Goal: Task Accomplishment & Management: Manage account settings

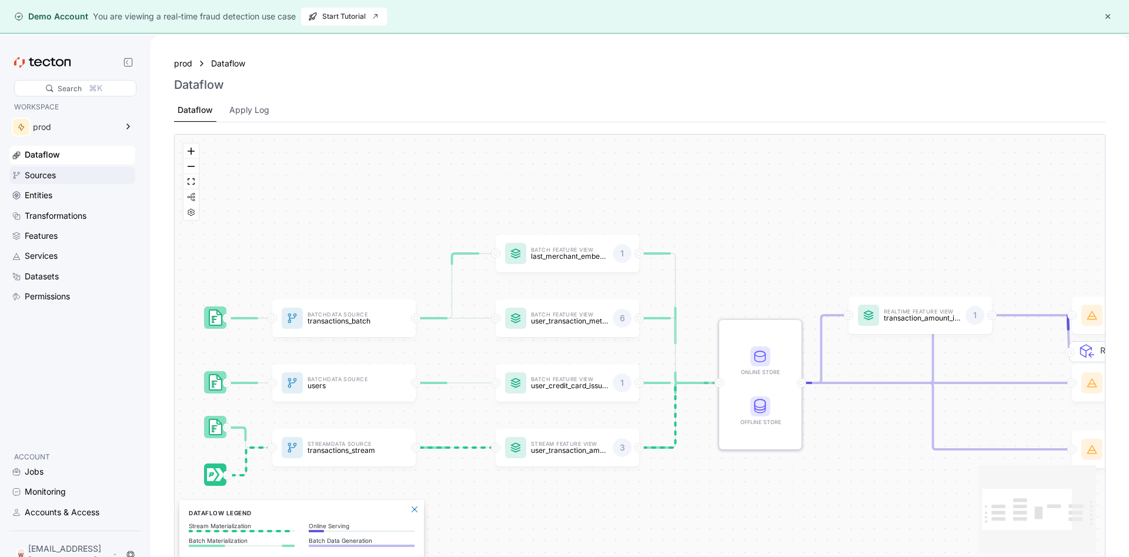
click at [58, 179] on div "Sources" at bounding box center [79, 175] width 108 height 13
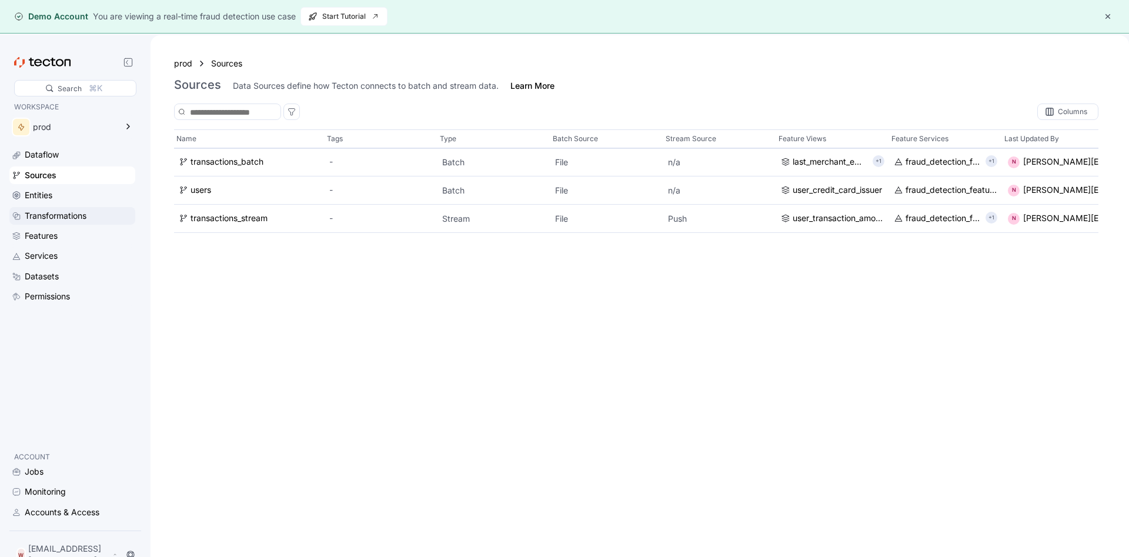
click at [60, 212] on div "Transformations" at bounding box center [56, 215] width 62 height 13
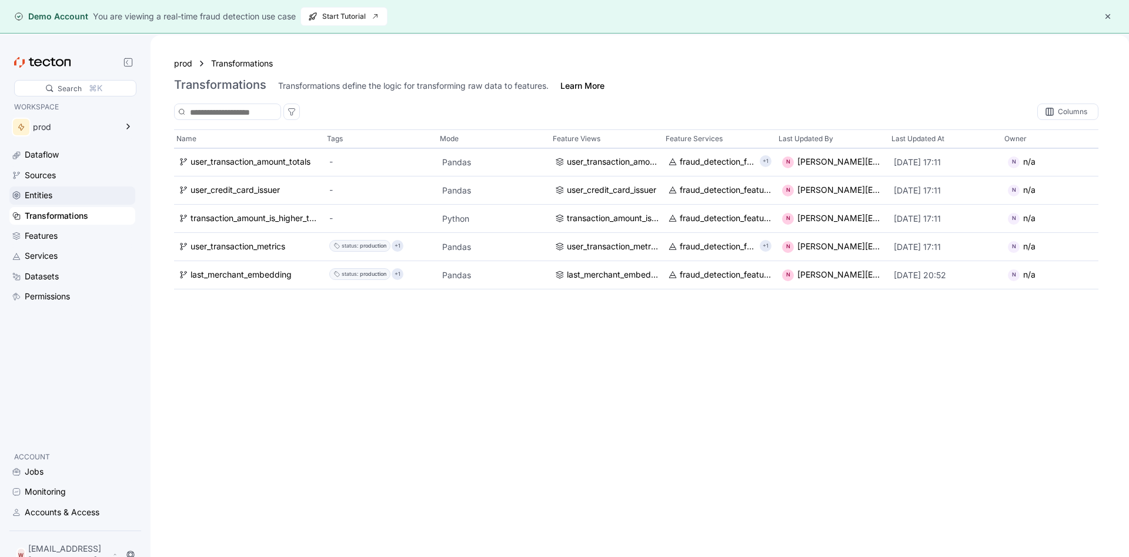
click at [52, 194] on div "Entities" at bounding box center [39, 195] width 28 height 13
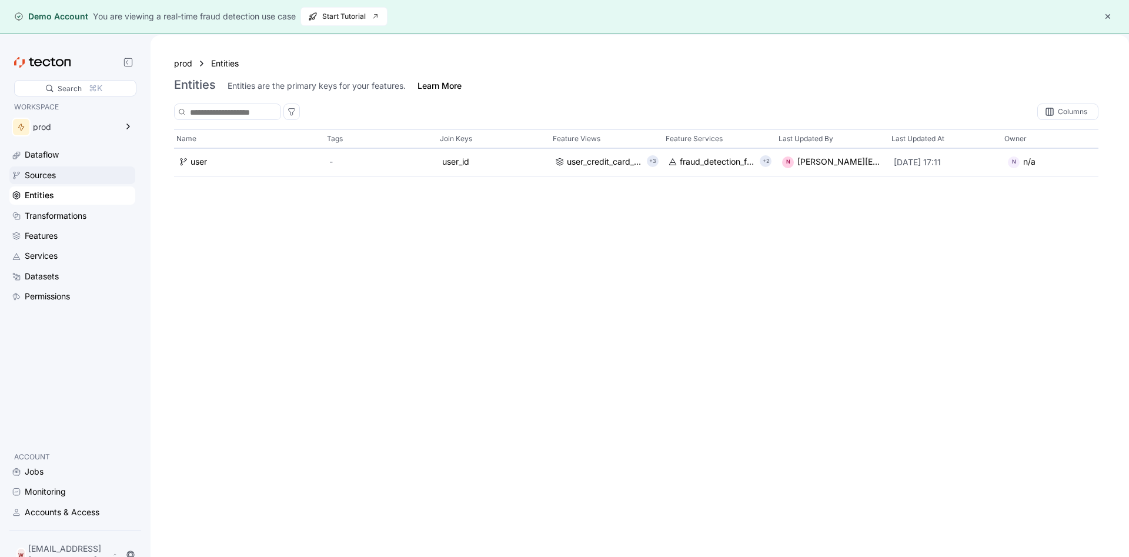
click at [47, 180] on div "Sources" at bounding box center [40, 175] width 31 height 13
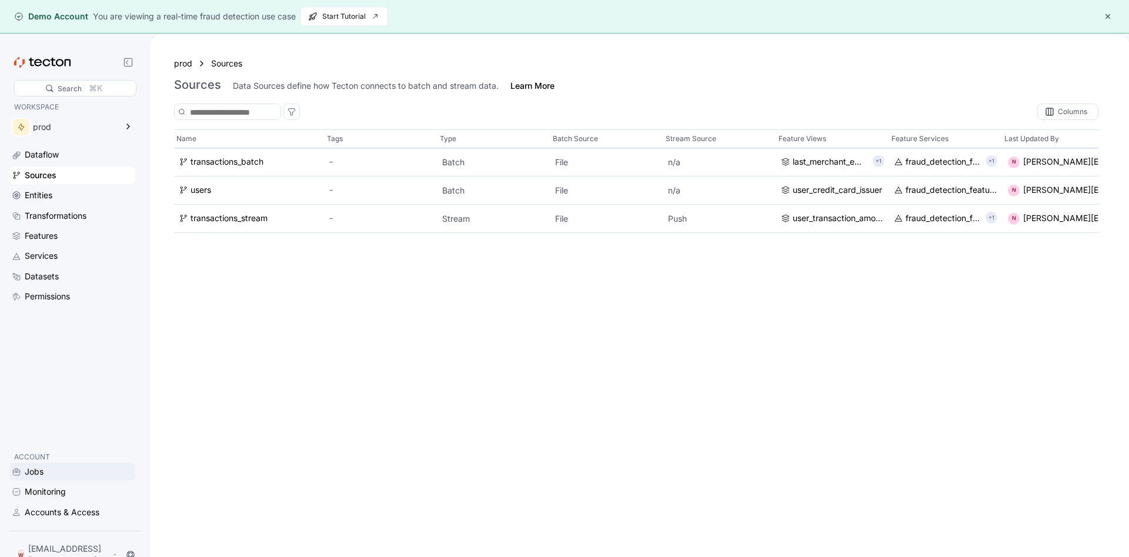
click at [45, 478] on div "Jobs" at bounding box center [79, 471] width 108 height 13
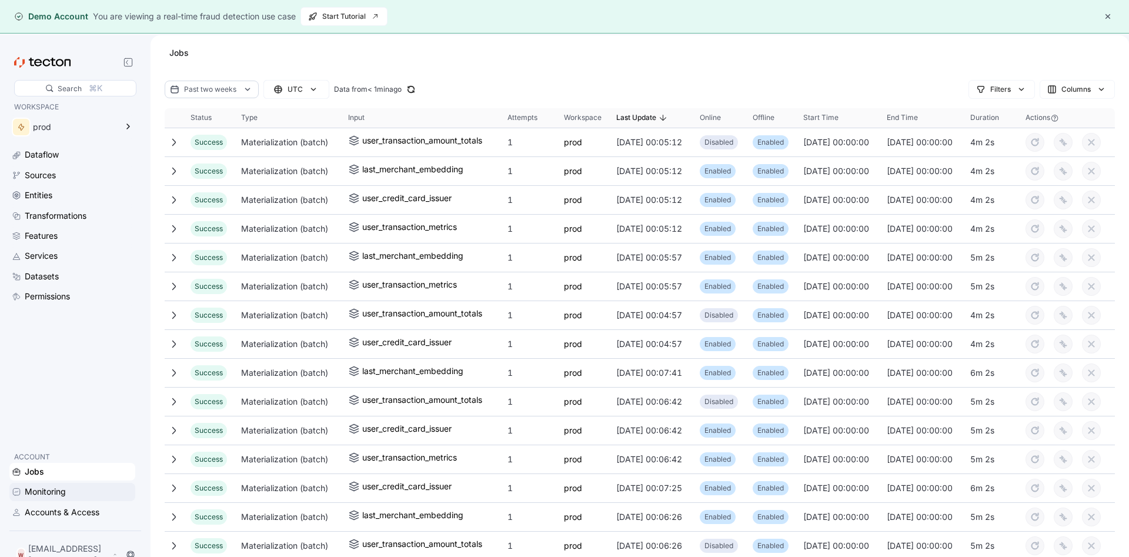
click at [34, 498] on div "Monitoring" at bounding box center [45, 491] width 41 height 13
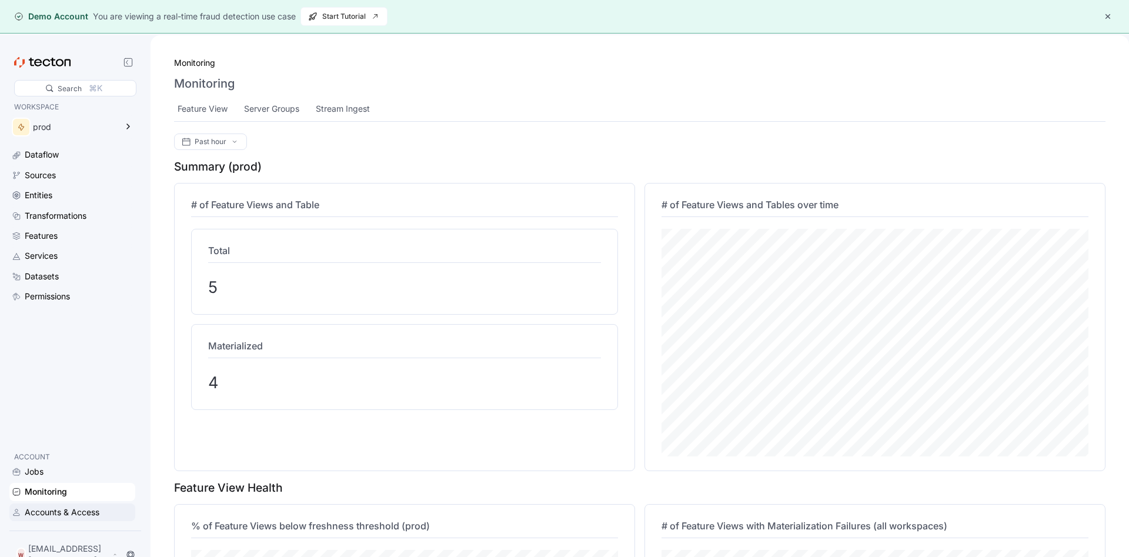
click at [74, 519] on div "Accounts & Access" at bounding box center [62, 512] width 75 height 13
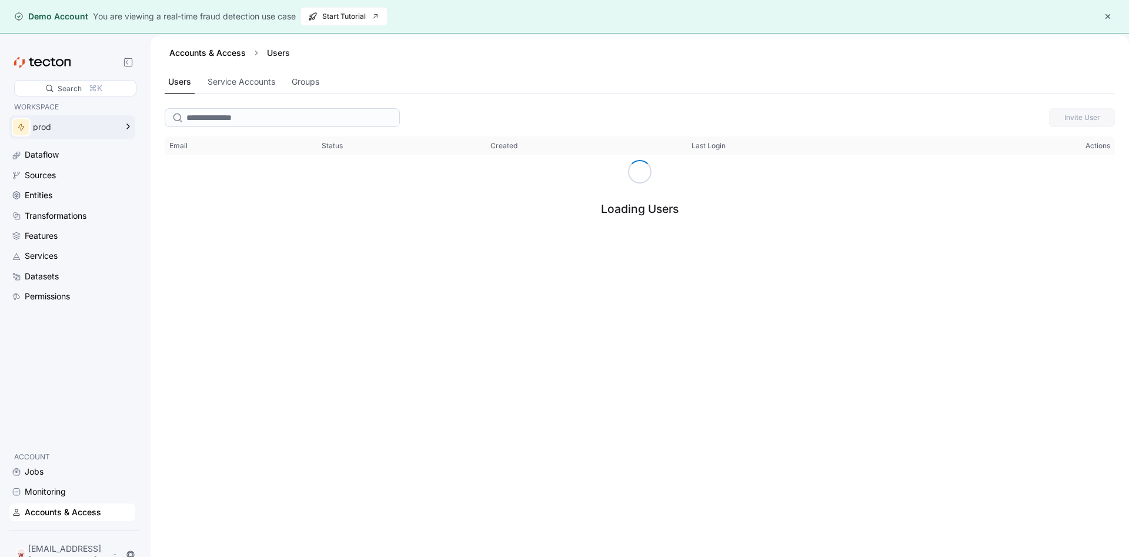
click at [108, 134] on div "prod" at bounding box center [63, 127] width 109 height 24
click at [78, 521] on div "Accounts & Access" at bounding box center [72, 512] width 126 height 18
click at [235, 85] on div "Service Accounts" at bounding box center [256, 82] width 68 height 13
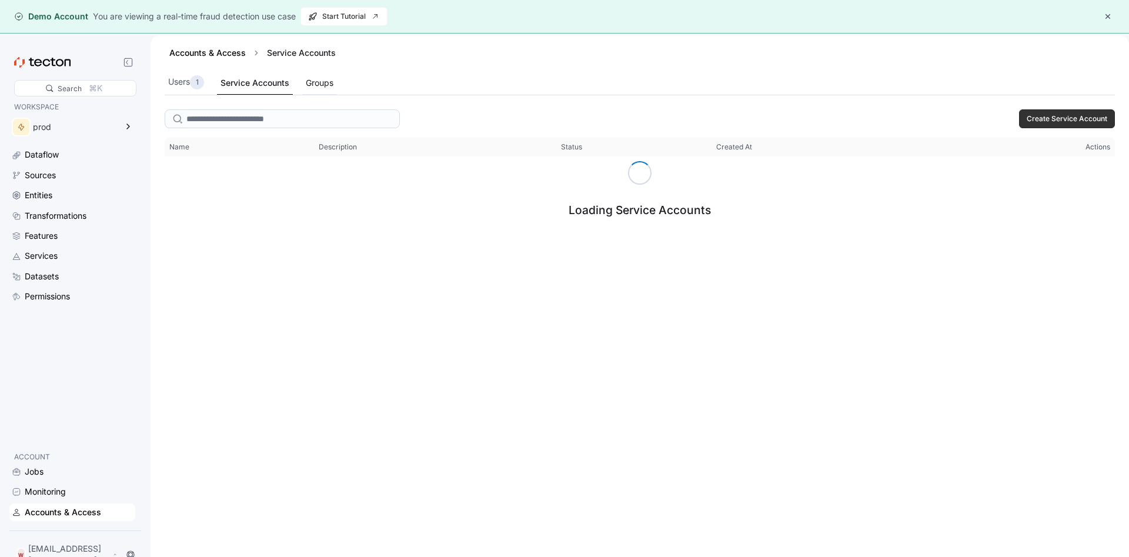
click at [314, 83] on div "Groups" at bounding box center [320, 82] width 28 height 13
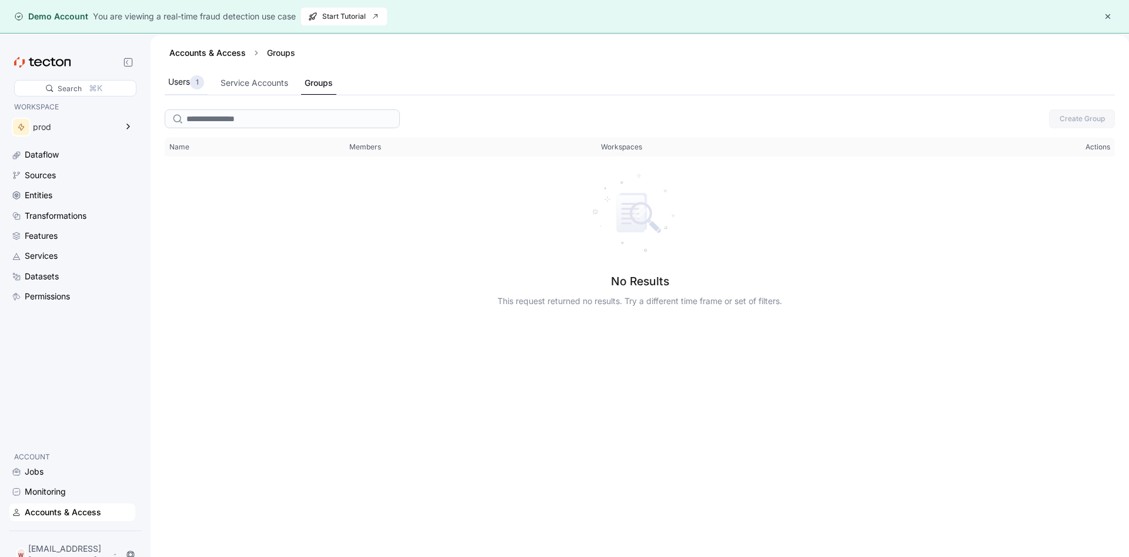
click at [167, 90] on div "Users 1" at bounding box center [186, 83] width 43 height 24
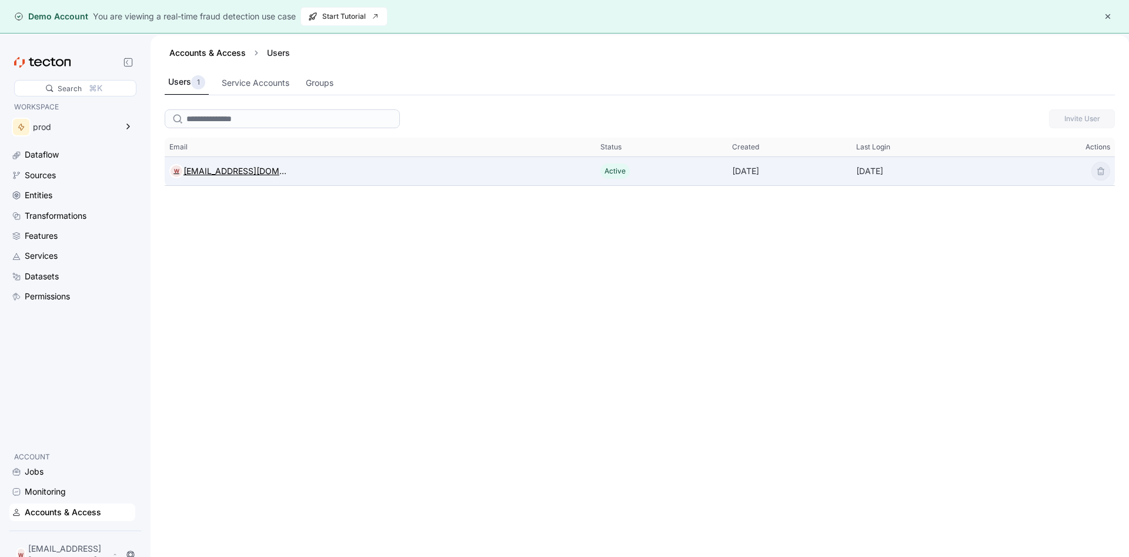
click at [224, 172] on div "[EMAIL_ADDRESS][DOMAIN_NAME]" at bounding box center [236, 171] width 104 height 14
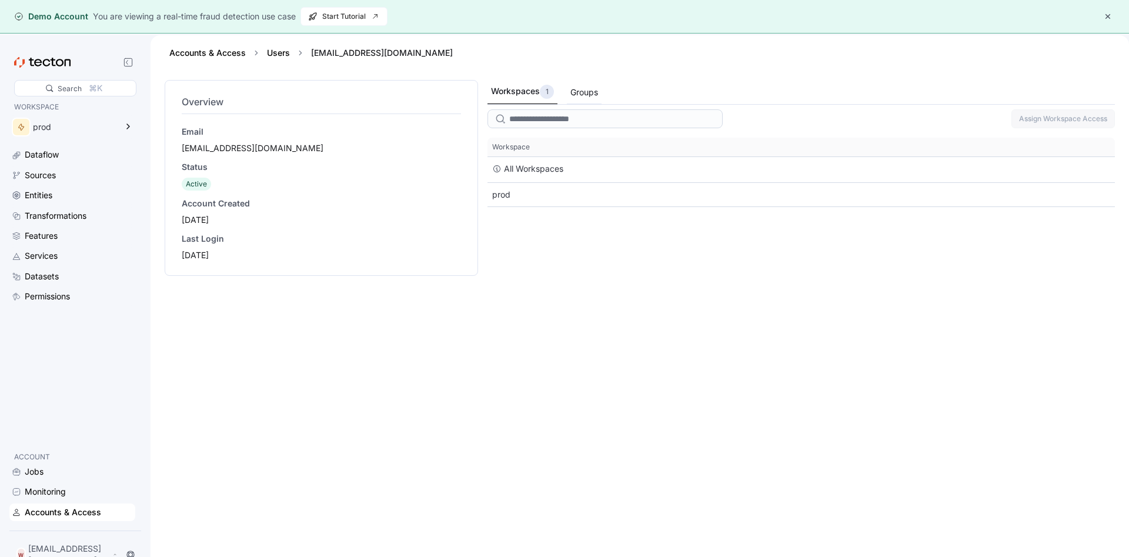
click at [569, 89] on div "Groups" at bounding box center [584, 92] width 35 height 23
click at [506, 98] on div "Workspaces 1" at bounding box center [522, 92] width 62 height 14
click at [502, 198] on div "prod" at bounding box center [802, 195] width 628 height 24
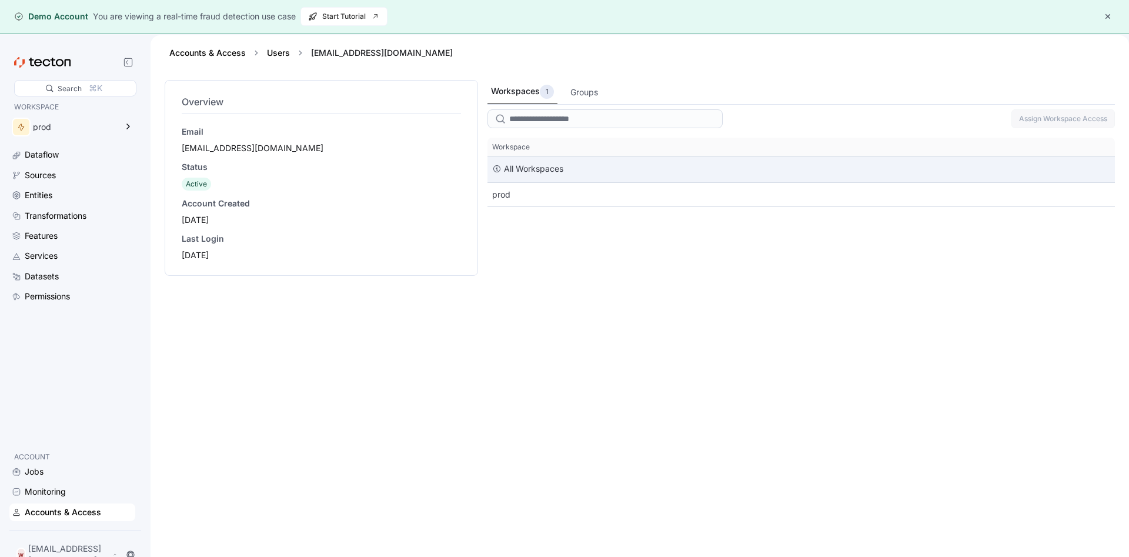
click at [524, 179] on div "All Workspaces" at bounding box center [802, 169] width 628 height 25
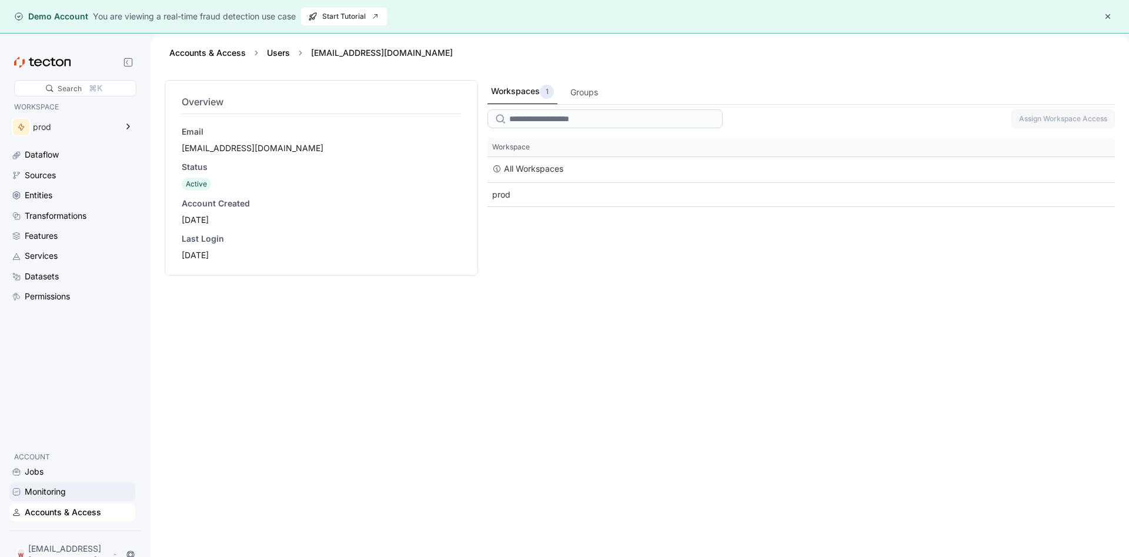
click at [37, 498] on div "Monitoring" at bounding box center [45, 491] width 41 height 13
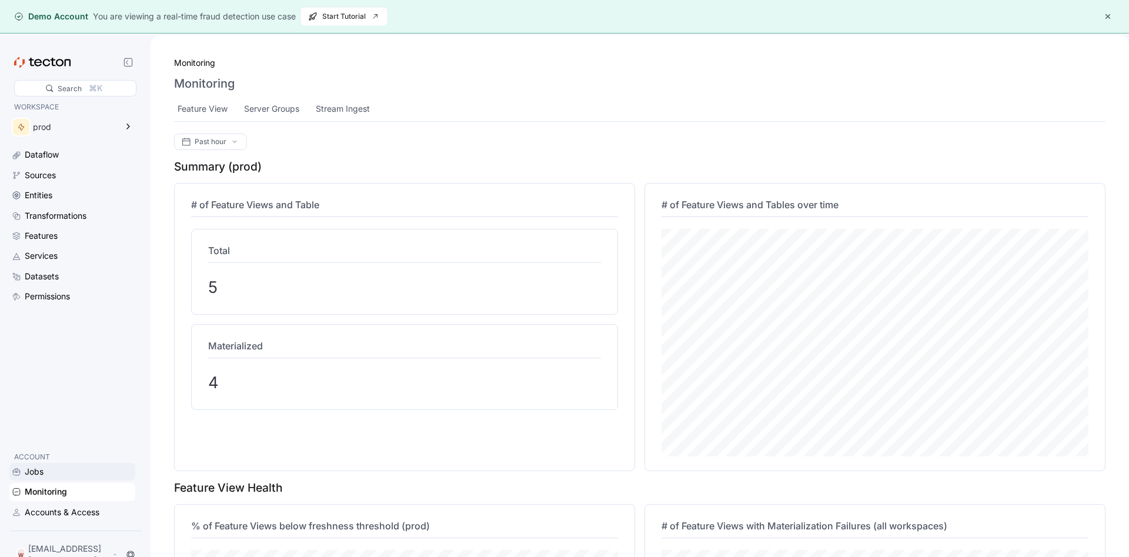
click at [38, 476] on div "Jobs" at bounding box center [34, 471] width 19 height 13
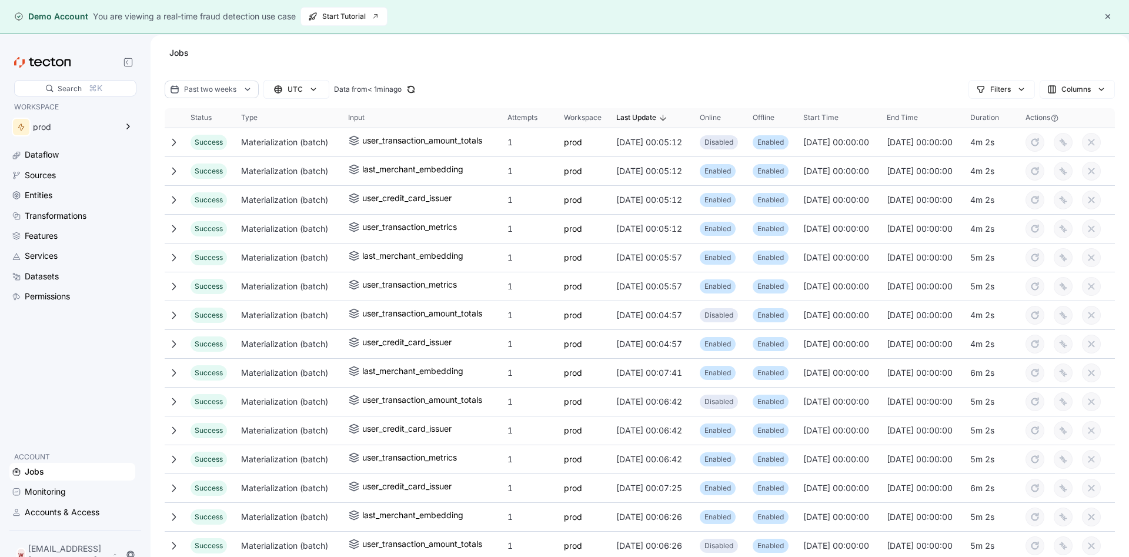
click at [46, 460] on div "WORKSPACE prod Dataflow Sources Entities Transformations Features Services Data…" at bounding box center [72, 311] width 126 height 420
click at [78, 295] on div "Permissions" at bounding box center [79, 296] width 108 height 13
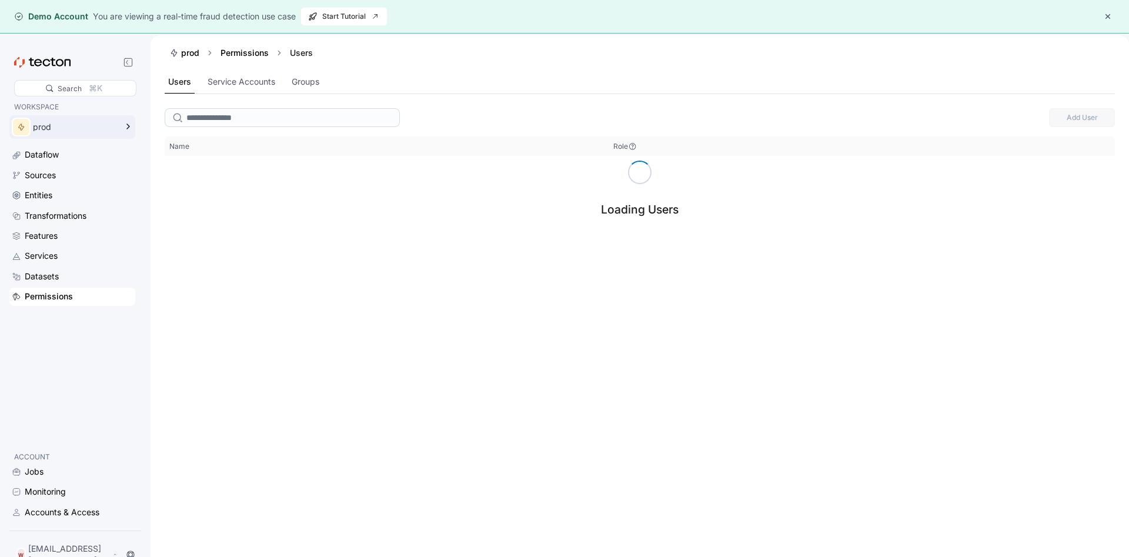
click at [38, 129] on div "prod" at bounding box center [75, 127] width 84 height 8
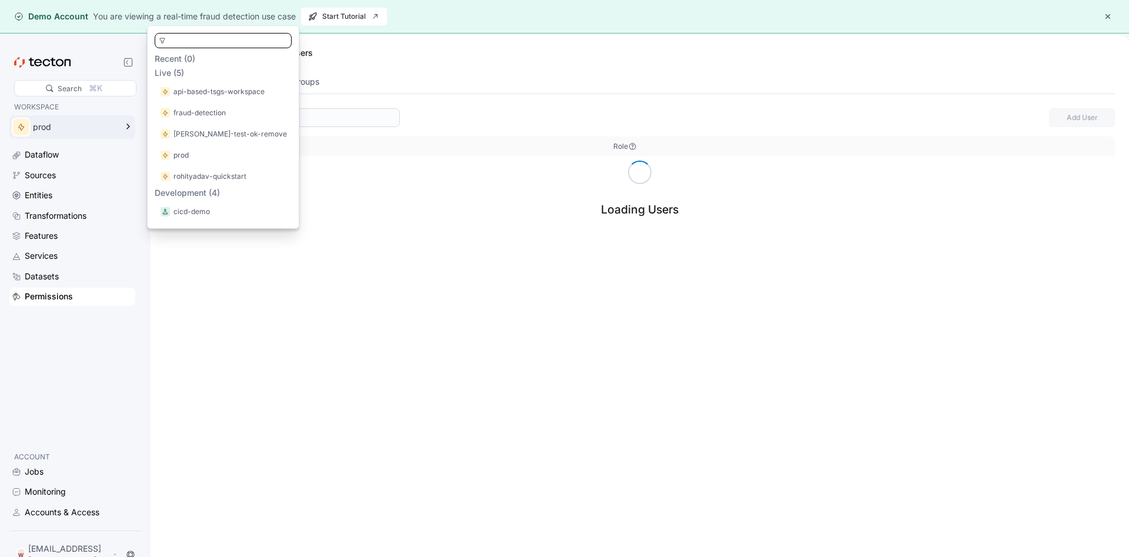
click at [48, 64] on icon at bounding box center [42, 62] width 56 height 11
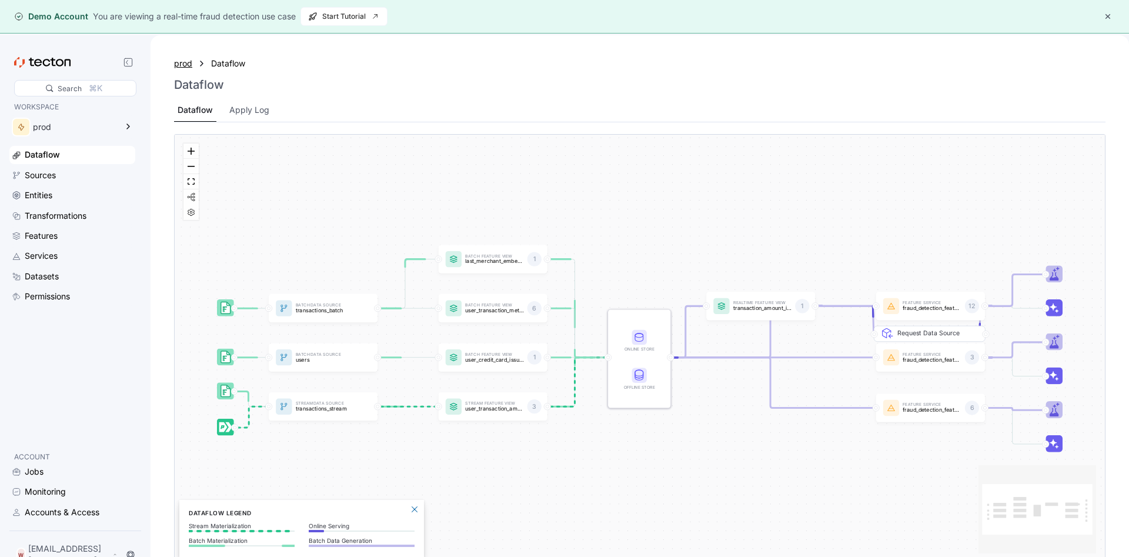
click at [189, 61] on div "prod" at bounding box center [183, 63] width 18 height 13
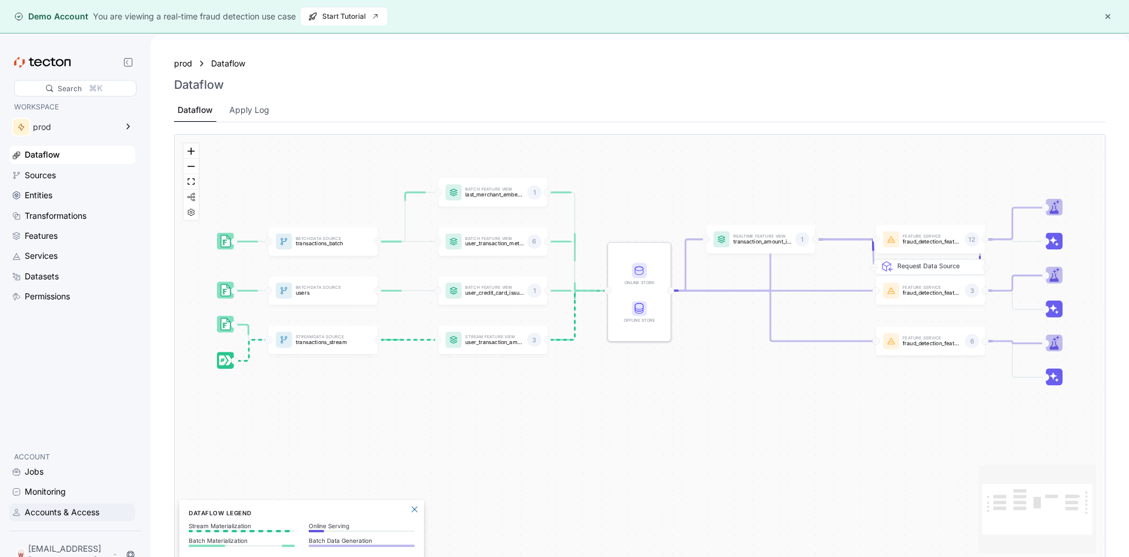
click at [53, 519] on div "Accounts & Access" at bounding box center [62, 512] width 75 height 13
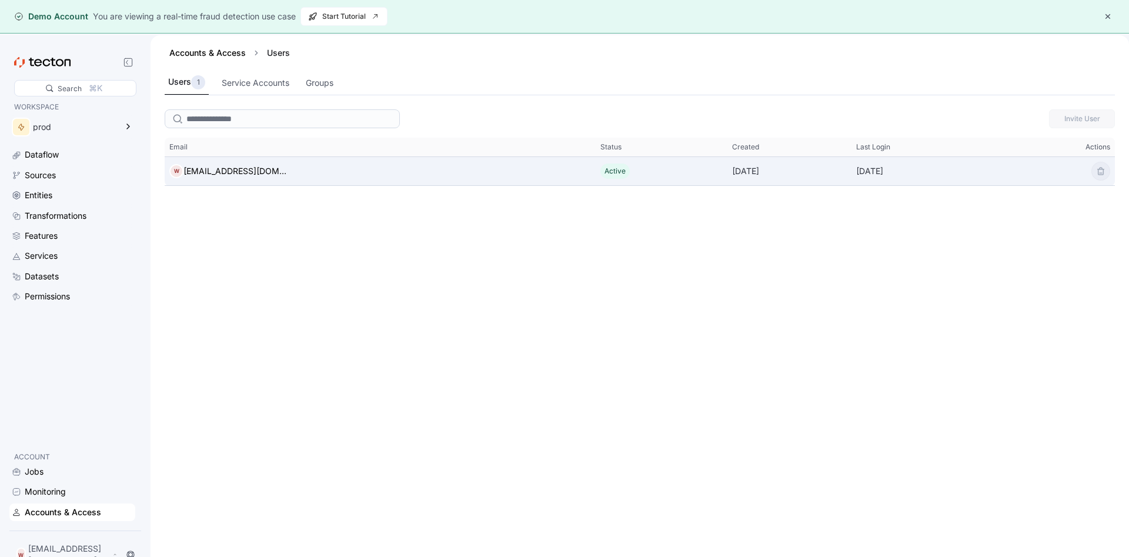
click at [605, 175] on span "Active" at bounding box center [615, 170] width 21 height 9
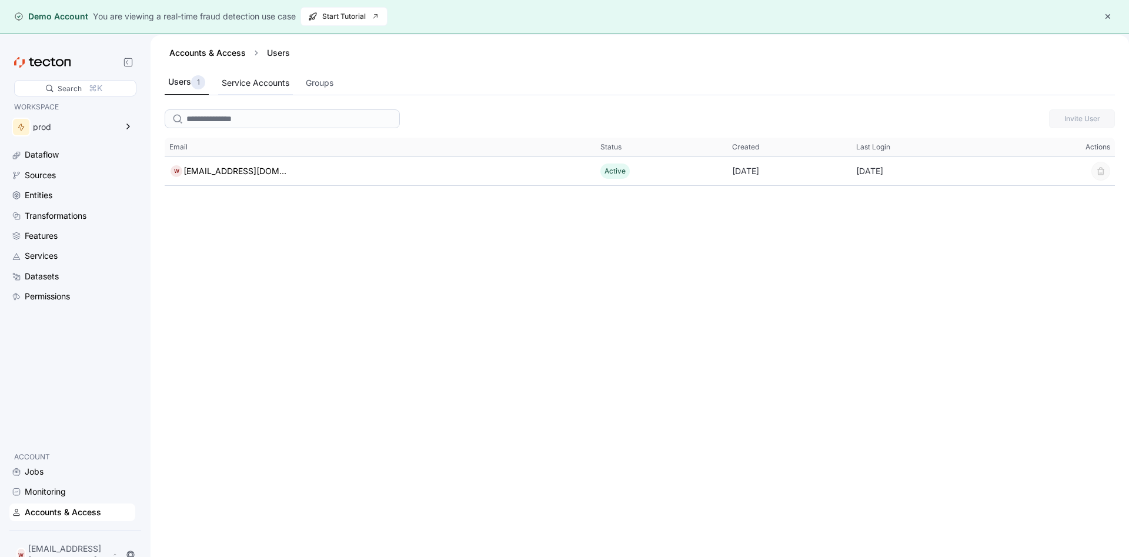
click at [268, 81] on div "Service Accounts" at bounding box center [256, 82] width 68 height 13
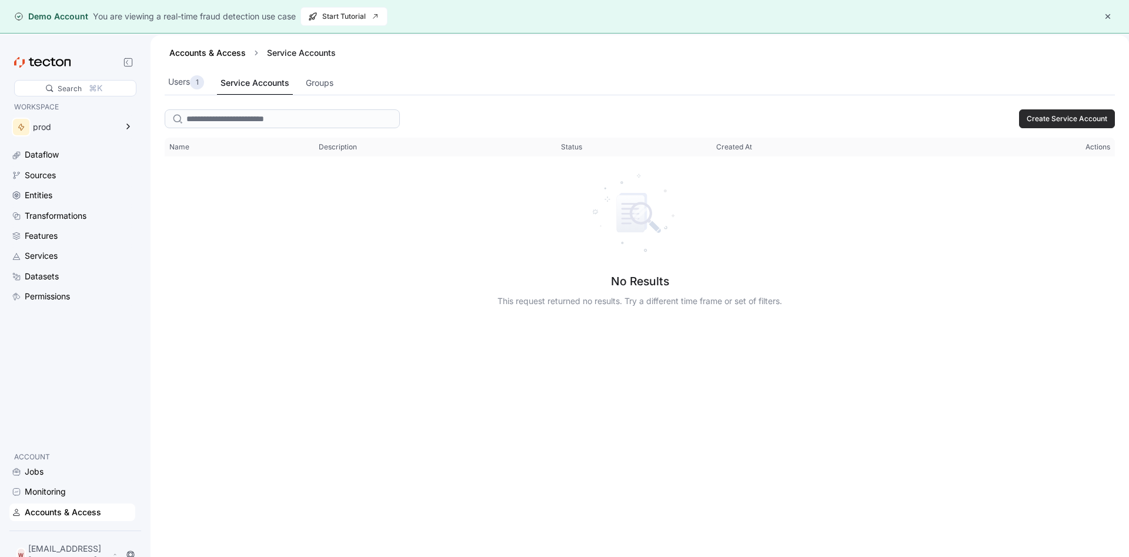
click at [1076, 118] on span "Create Service Account" at bounding box center [1067, 119] width 81 height 18
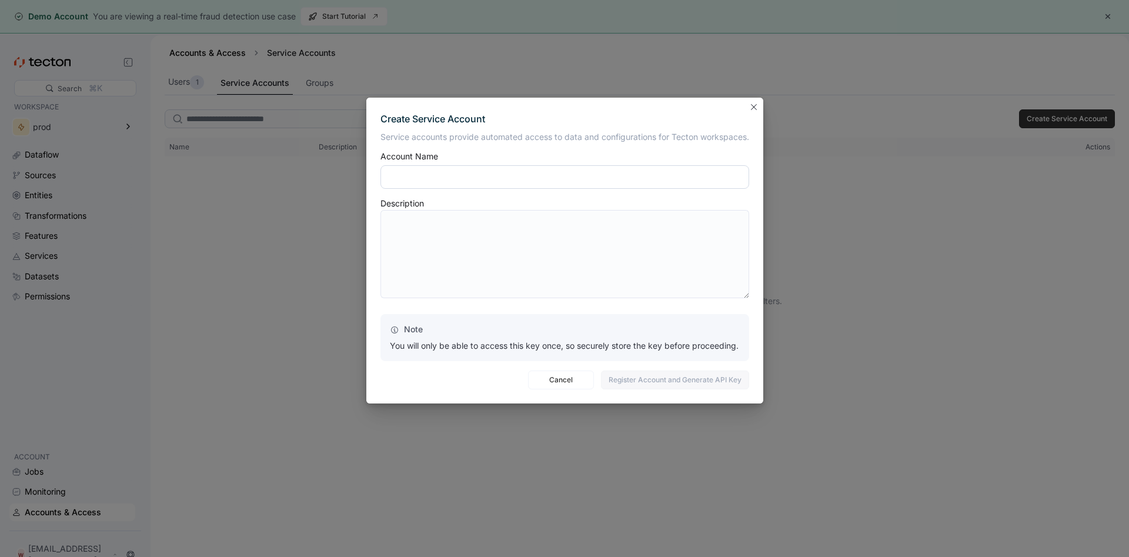
click at [565, 172] on input "text" at bounding box center [565, 177] width 369 height 24
type input "****"
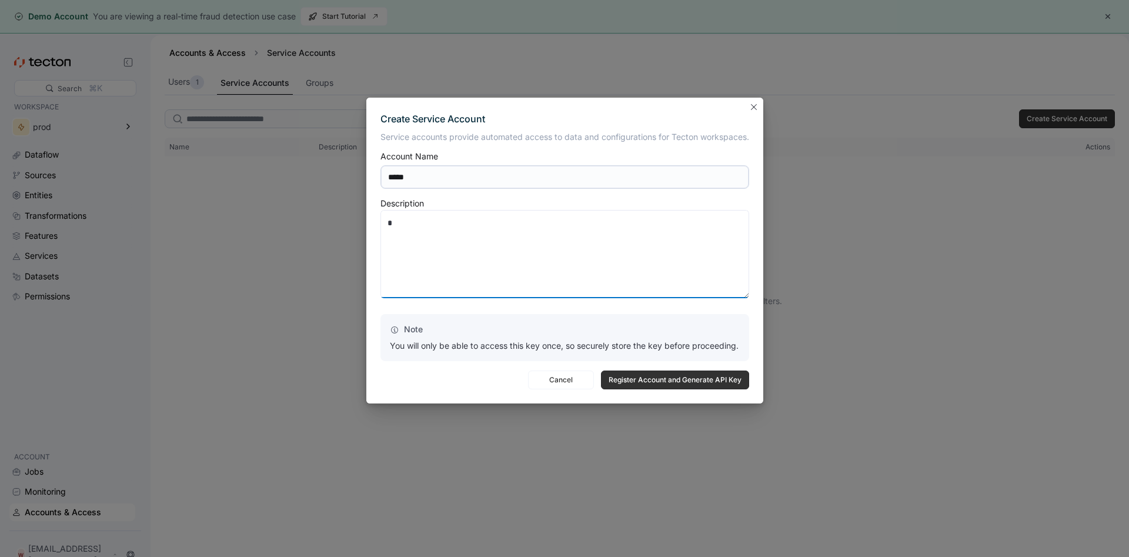
click at [602, 270] on textarea "*" at bounding box center [565, 254] width 369 height 88
type textarea "****"
click at [697, 388] on span "Register Account and Generate API Key" at bounding box center [675, 380] width 133 height 18
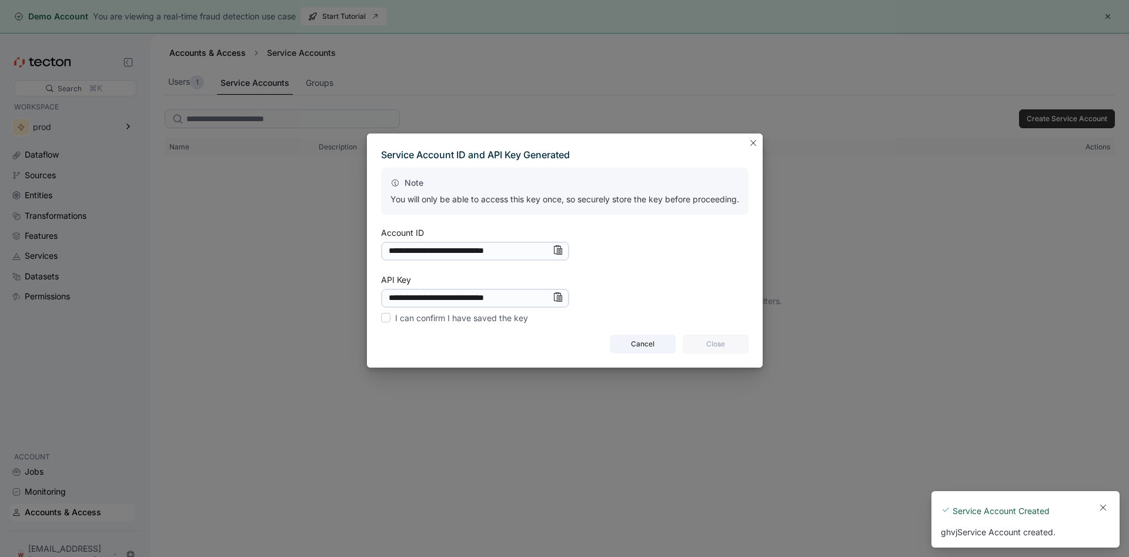
click at [653, 351] on span "Cancel" at bounding box center [643, 344] width 51 height 18
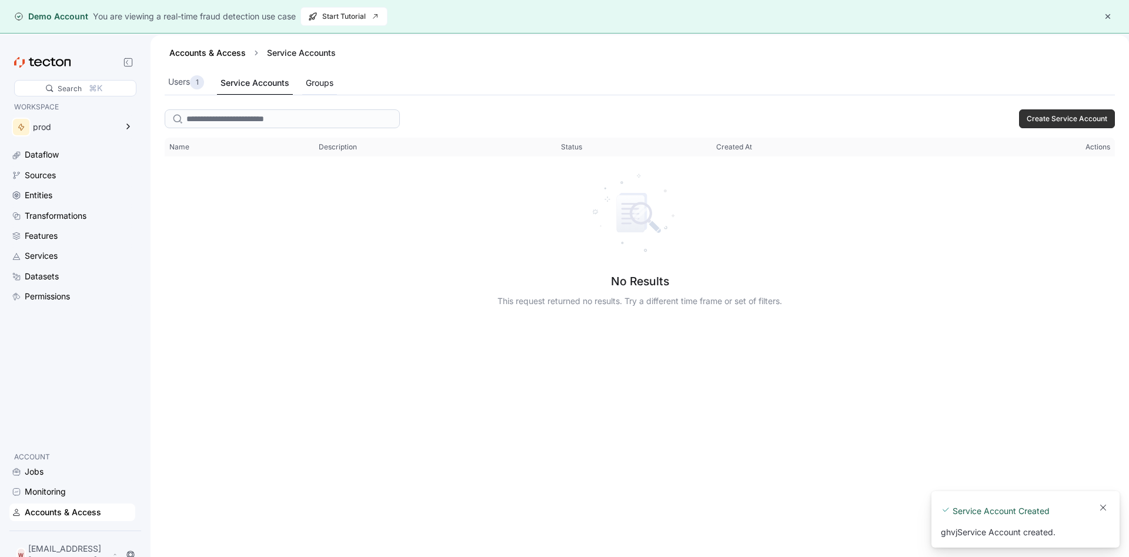
click at [315, 82] on div "Groups" at bounding box center [320, 82] width 28 height 13
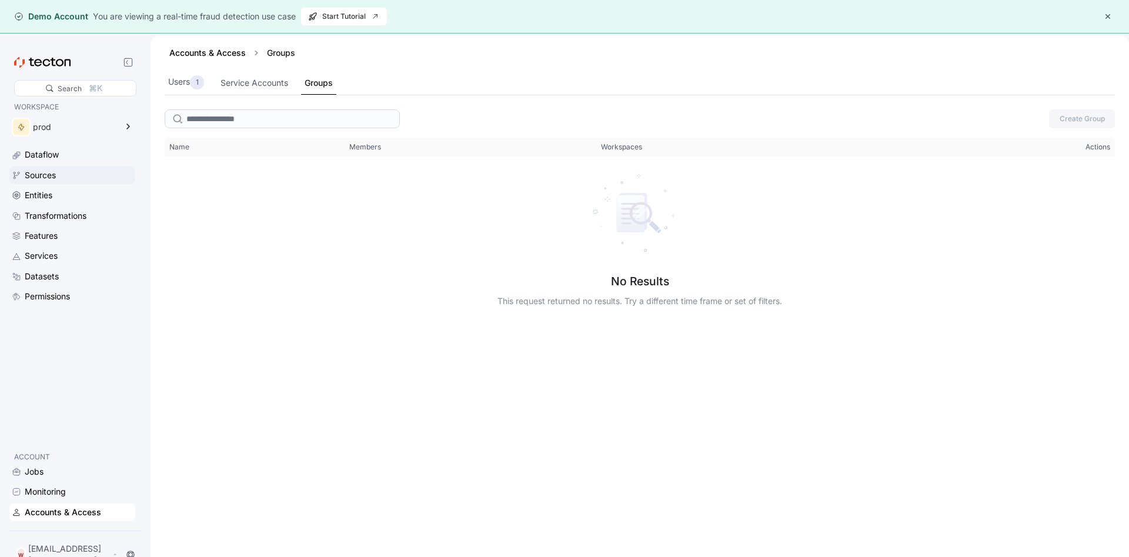
click at [54, 171] on div "Sources" at bounding box center [40, 175] width 31 height 13
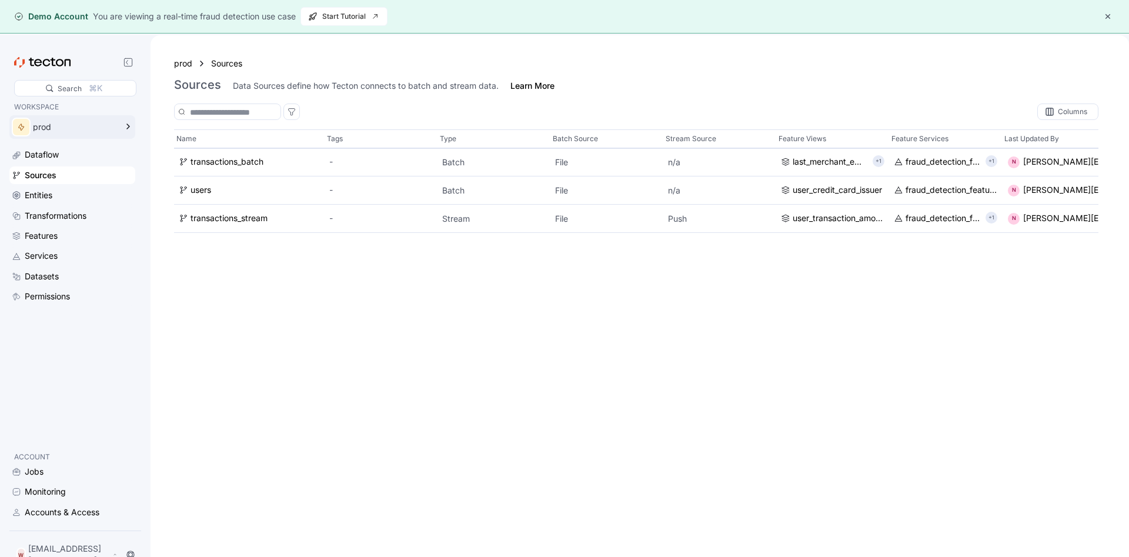
click at [56, 132] on div "prod" at bounding box center [63, 127] width 109 height 24
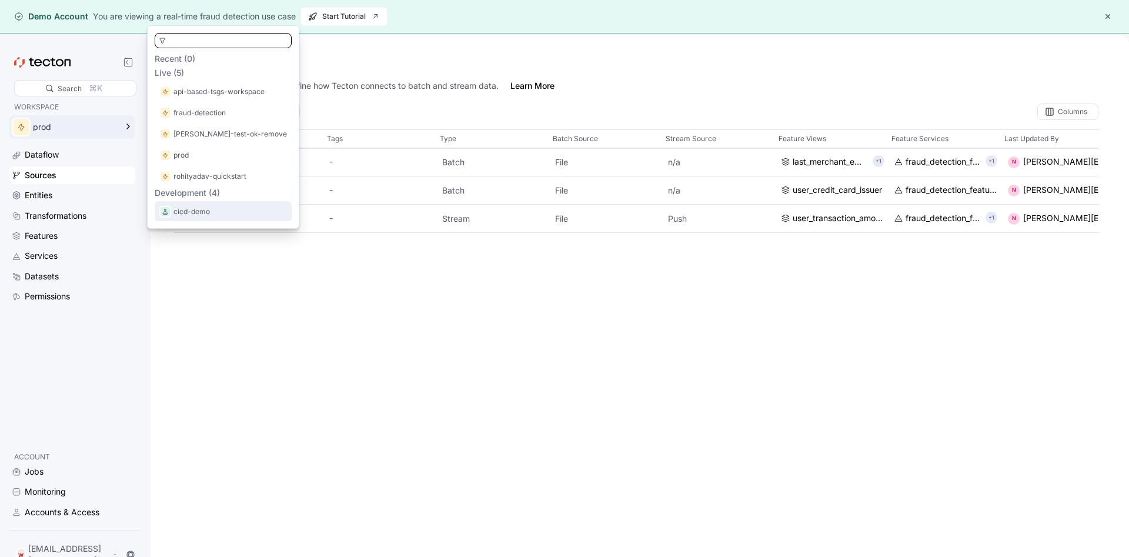
click at [204, 219] on div "cicd-demo" at bounding box center [223, 211] width 137 height 21
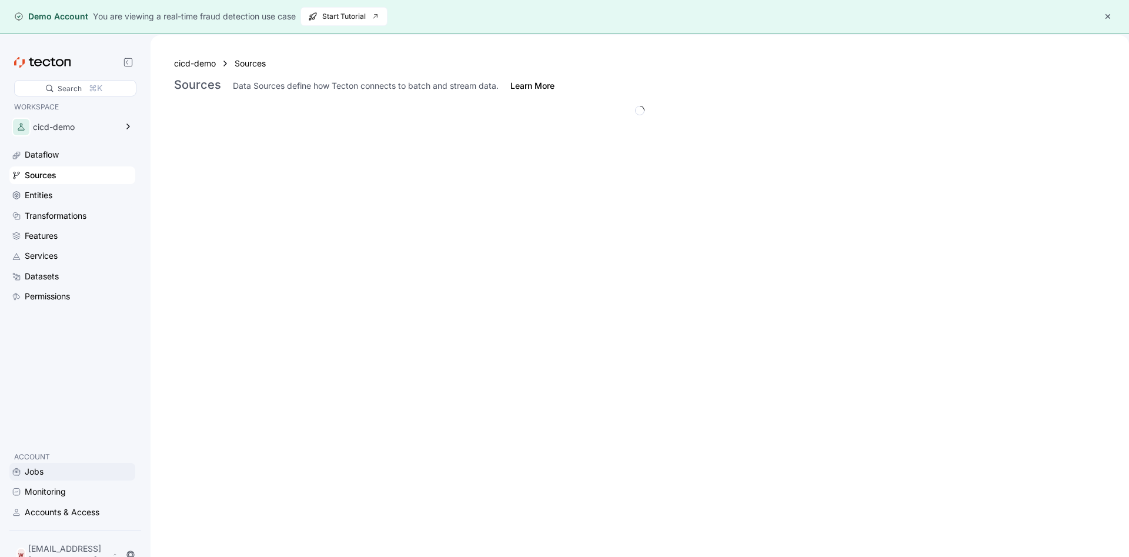
click at [24, 478] on div "Jobs" at bounding box center [72, 471] width 121 height 13
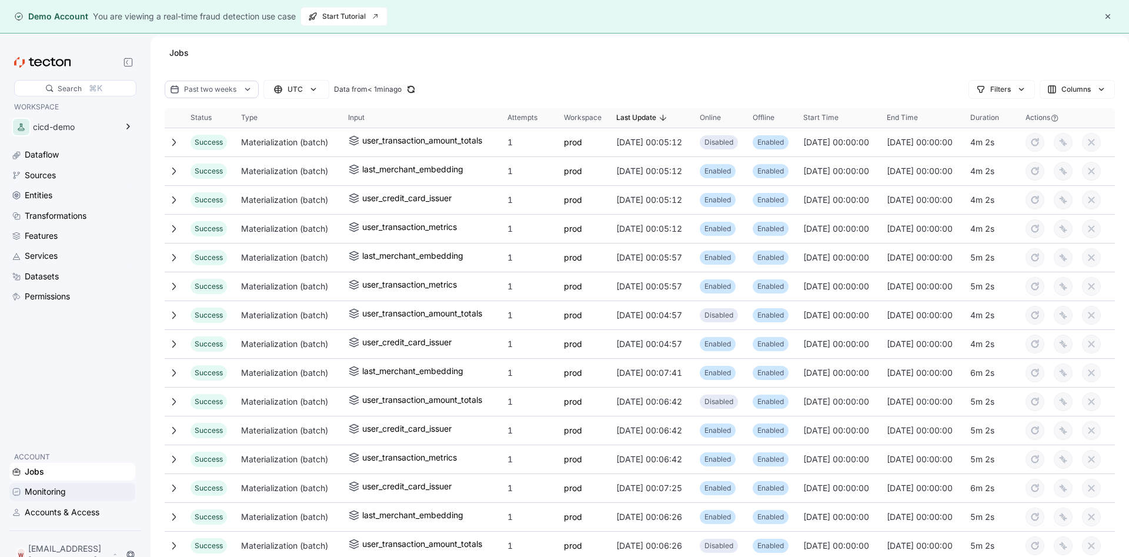
click at [52, 498] on div "Monitoring" at bounding box center [45, 491] width 41 height 13
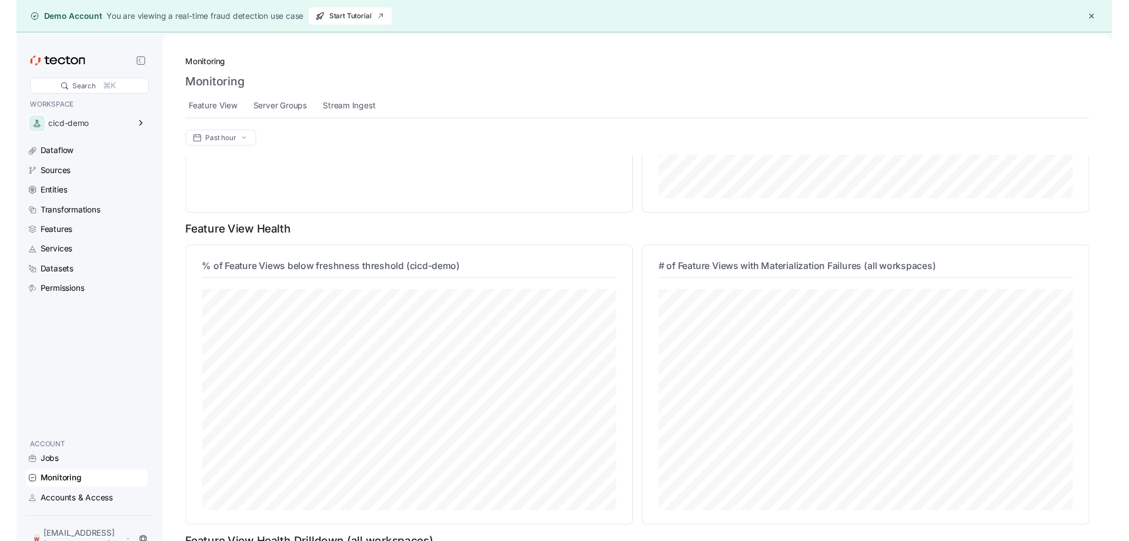
scroll to position [381, 0]
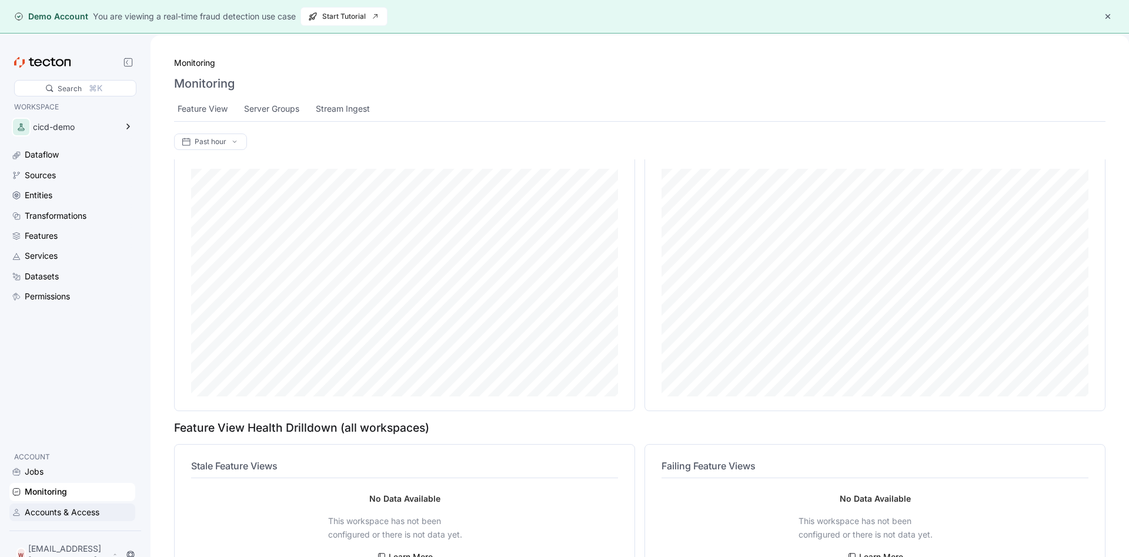
click at [44, 519] on div "Accounts & Access" at bounding box center [62, 512] width 75 height 13
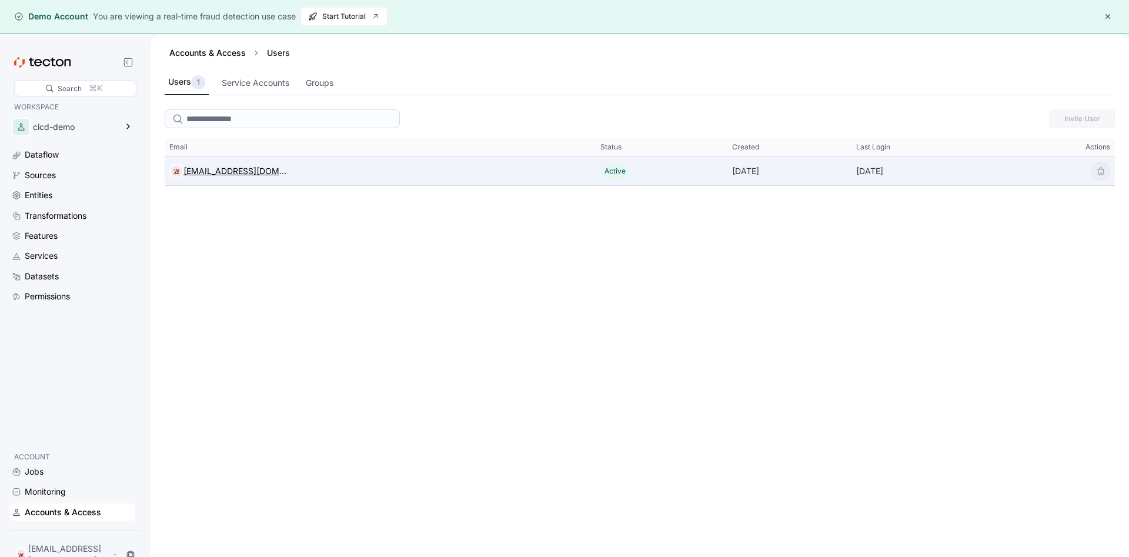
click at [230, 169] on div "[EMAIL_ADDRESS][DOMAIN_NAME]" at bounding box center [236, 171] width 104 height 14
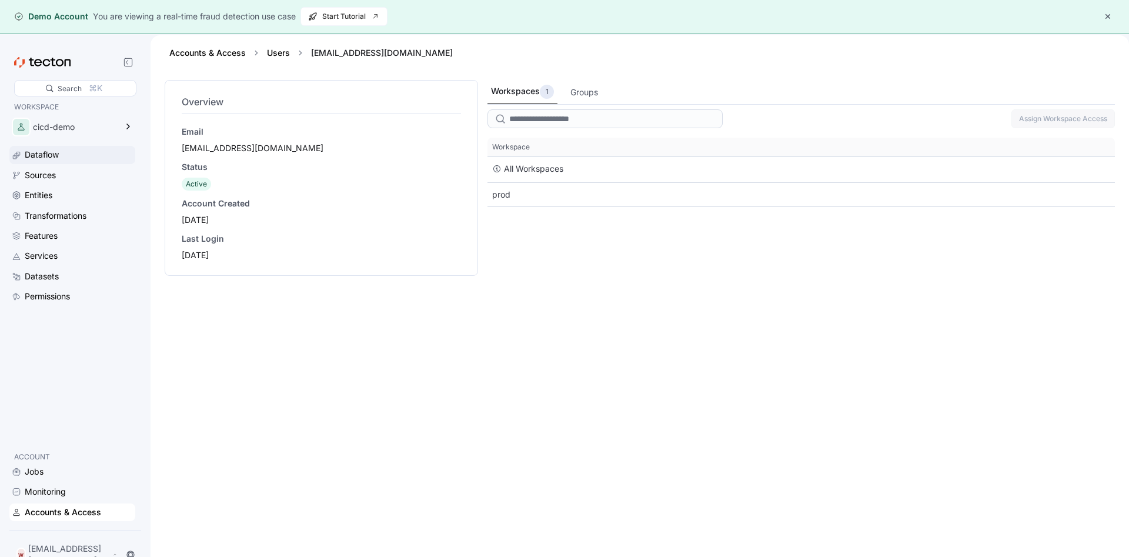
click at [69, 152] on div "Dataflow" at bounding box center [79, 154] width 108 height 13
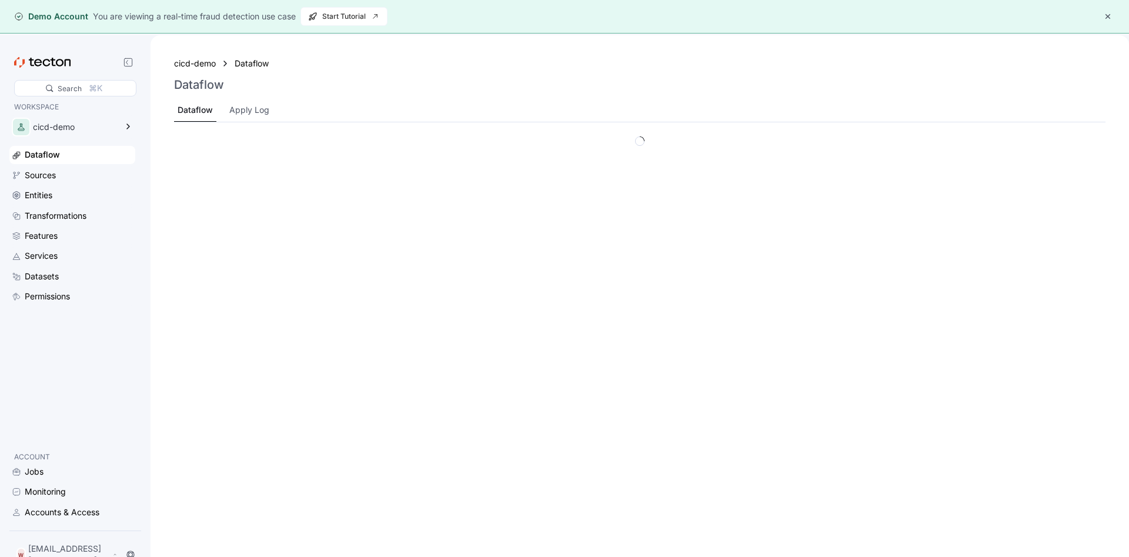
click at [69, 154] on div "Dataflow" at bounding box center [79, 154] width 108 height 13
click at [42, 169] on div "Sources" at bounding box center [40, 175] width 31 height 13
click at [60, 188] on div "Entities" at bounding box center [72, 195] width 126 height 18
click at [68, 208] on div "Transformations" at bounding box center [72, 216] width 126 height 18
click at [78, 289] on div "Permissions" at bounding box center [72, 297] width 126 height 18
